Goal: Transaction & Acquisition: Purchase product/service

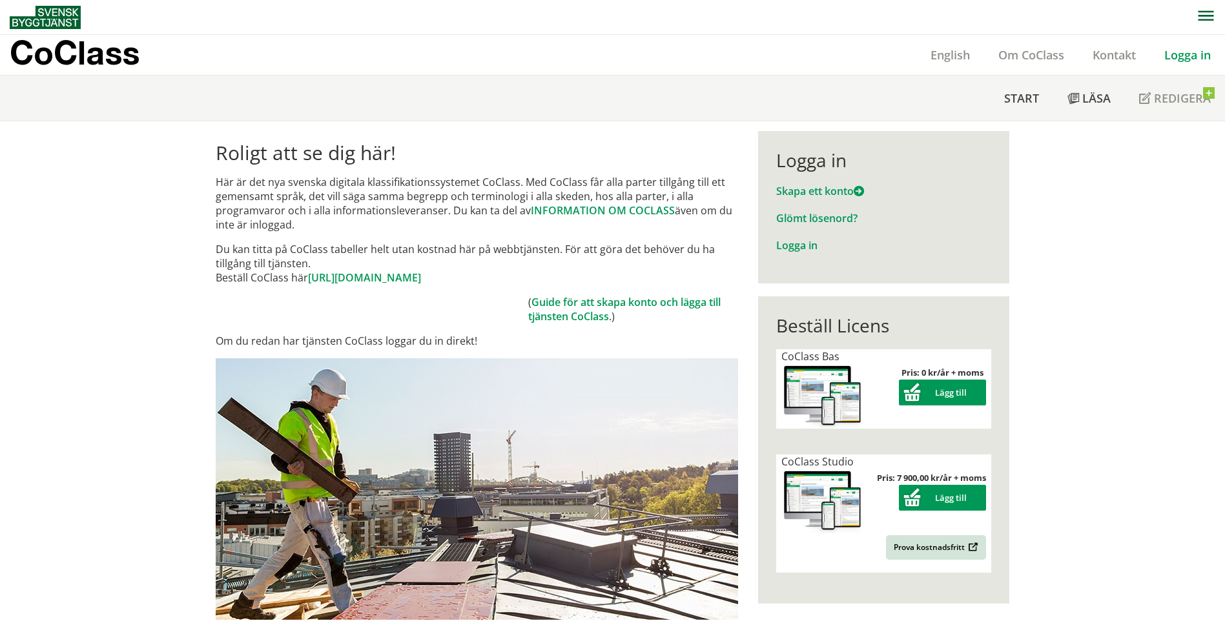
drag, startPoint x: 362, startPoint y: 185, endPoint x: 507, endPoint y: 185, distance: 145.3
click at [505, 185] on p "Här är det nya svenska digitala klassifikationssystemet CoClass. Med CoClass få…" at bounding box center [477, 203] width 522 height 57
drag, startPoint x: 512, startPoint y: 182, endPoint x: 360, endPoint y: 186, distance: 152.4
click at [364, 185] on p "Här är det nya svenska digitala klassifikationssystemet CoClass. Med CoClass få…" at bounding box center [477, 203] width 522 height 57
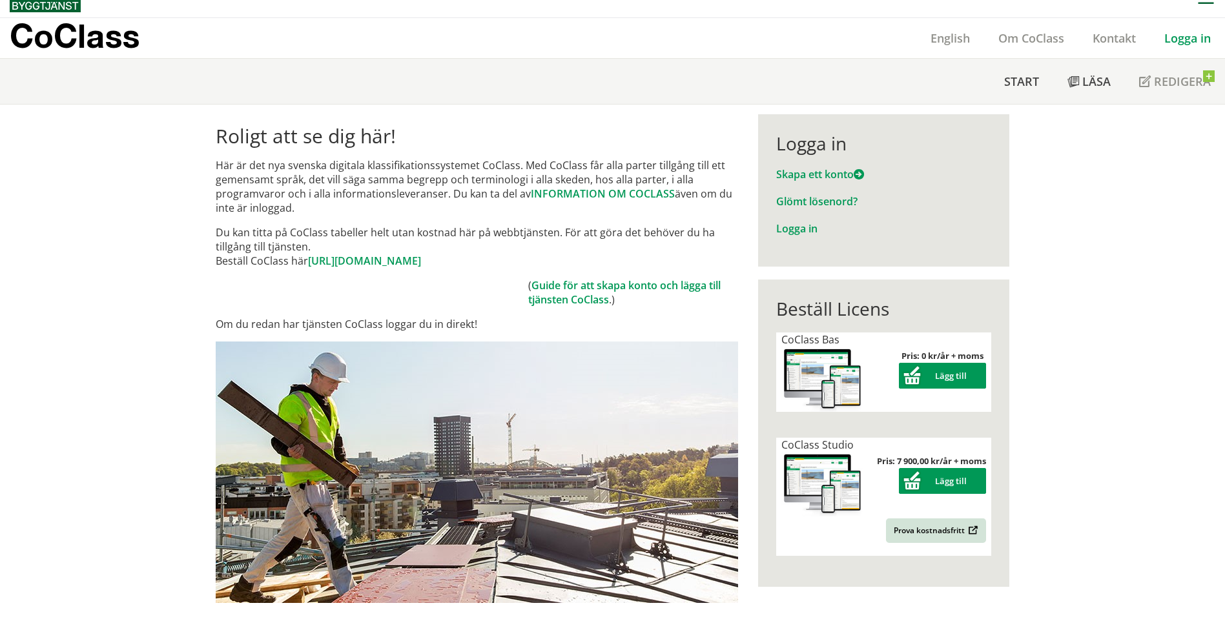
scroll to position [4, 0]
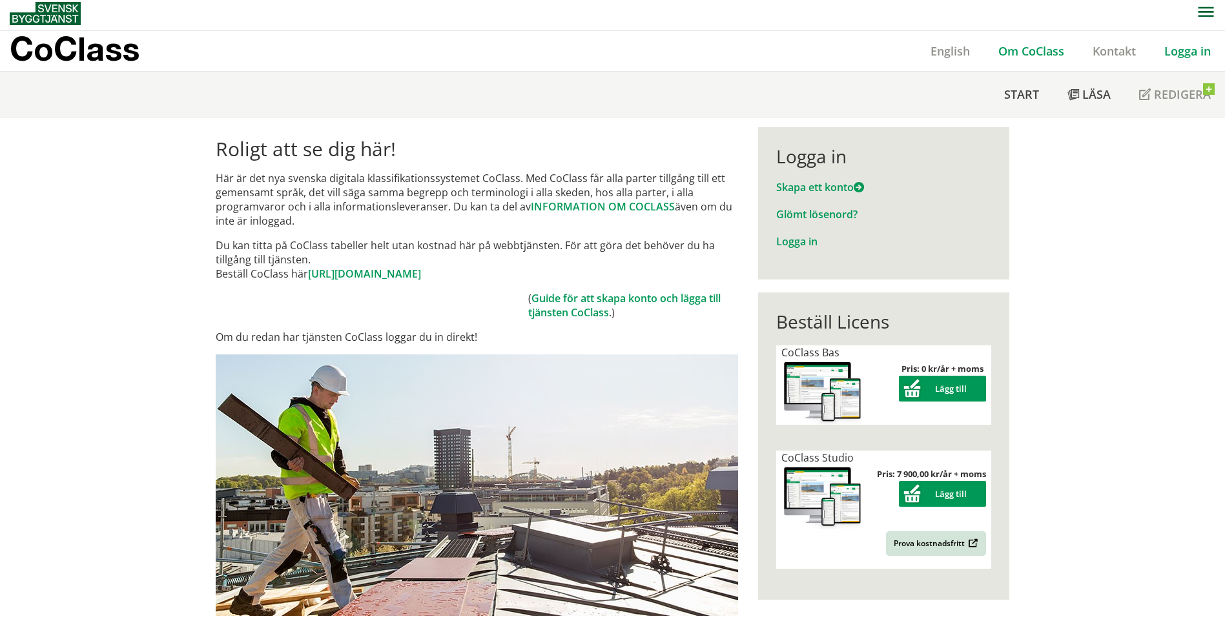
click at [1047, 57] on link "Om CoClass" at bounding box center [1031, 50] width 94 height 15
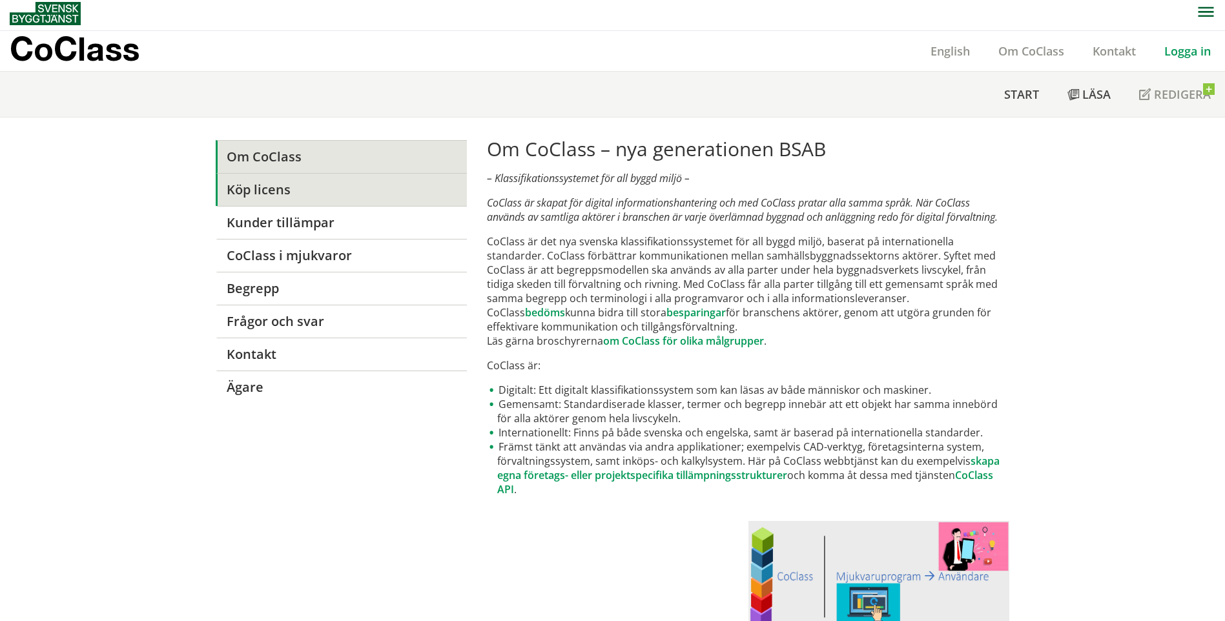
click at [292, 185] on link "Köp licens" at bounding box center [341, 189] width 251 height 33
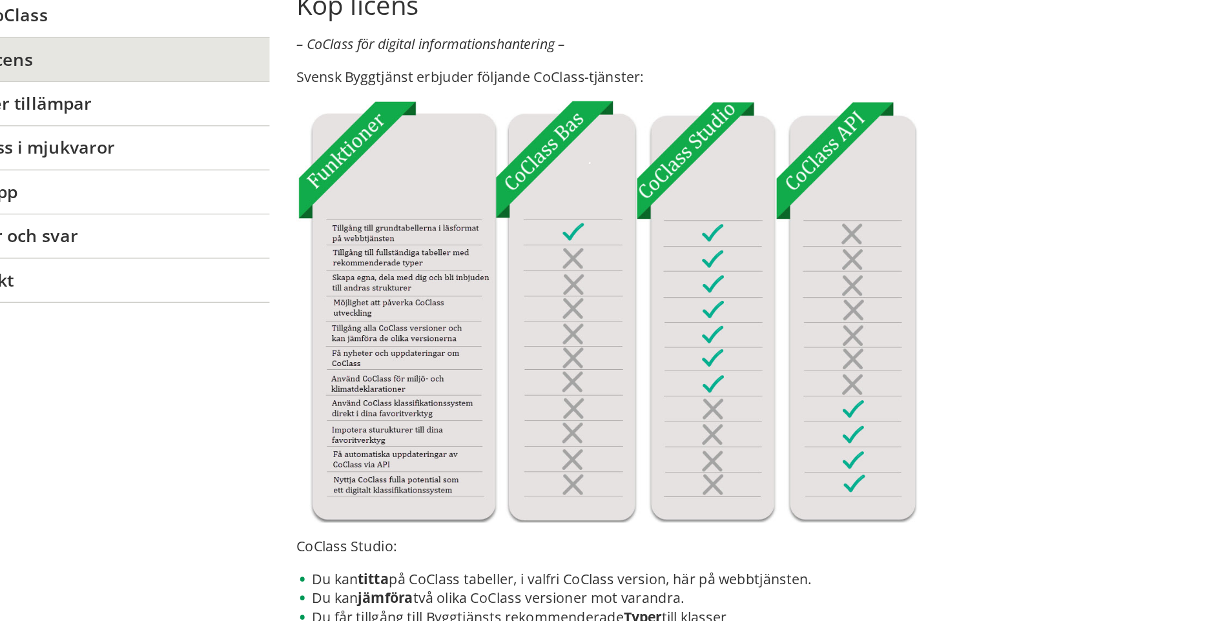
scroll to position [149, 0]
